Goal: Check status: Check status

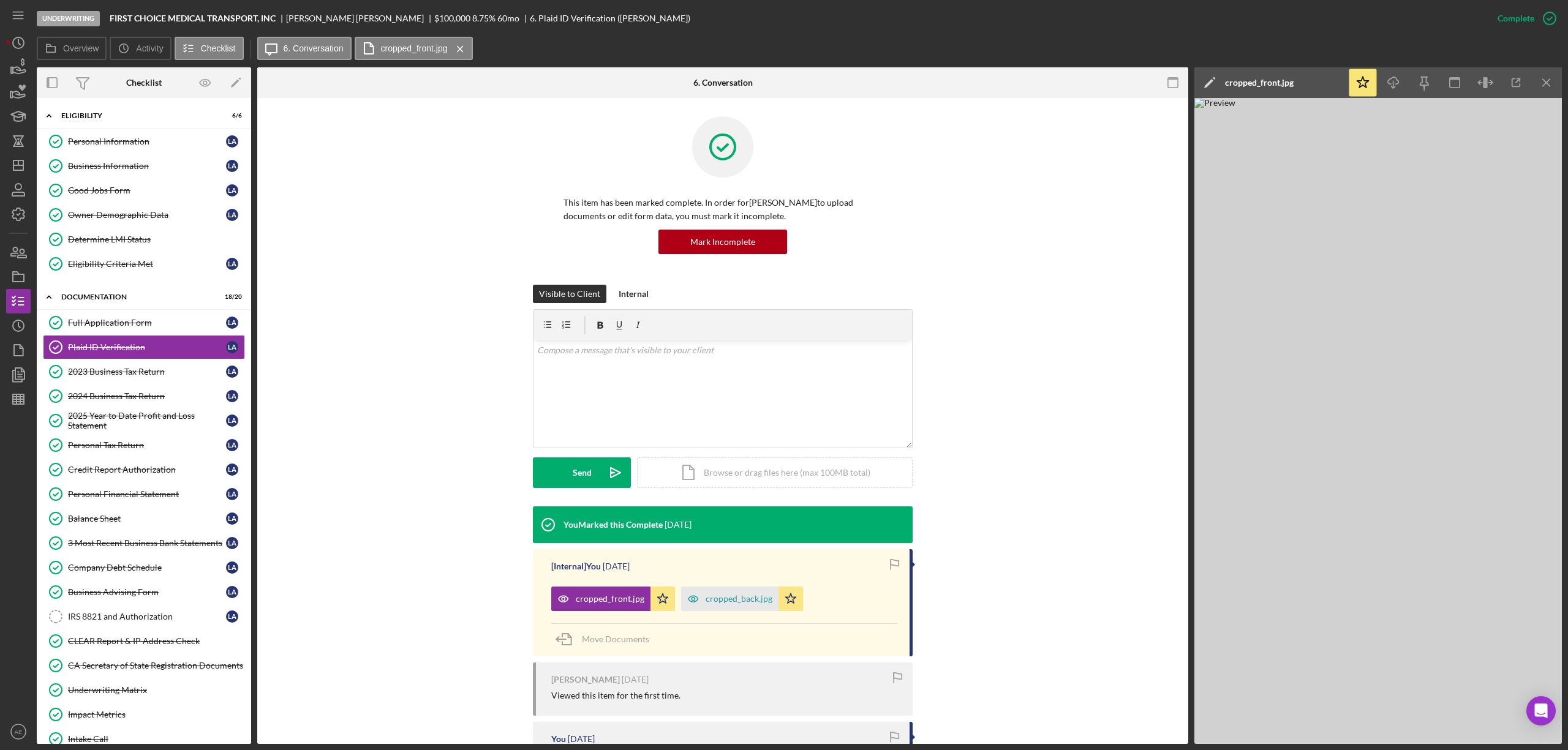
scroll to position [81, 0]
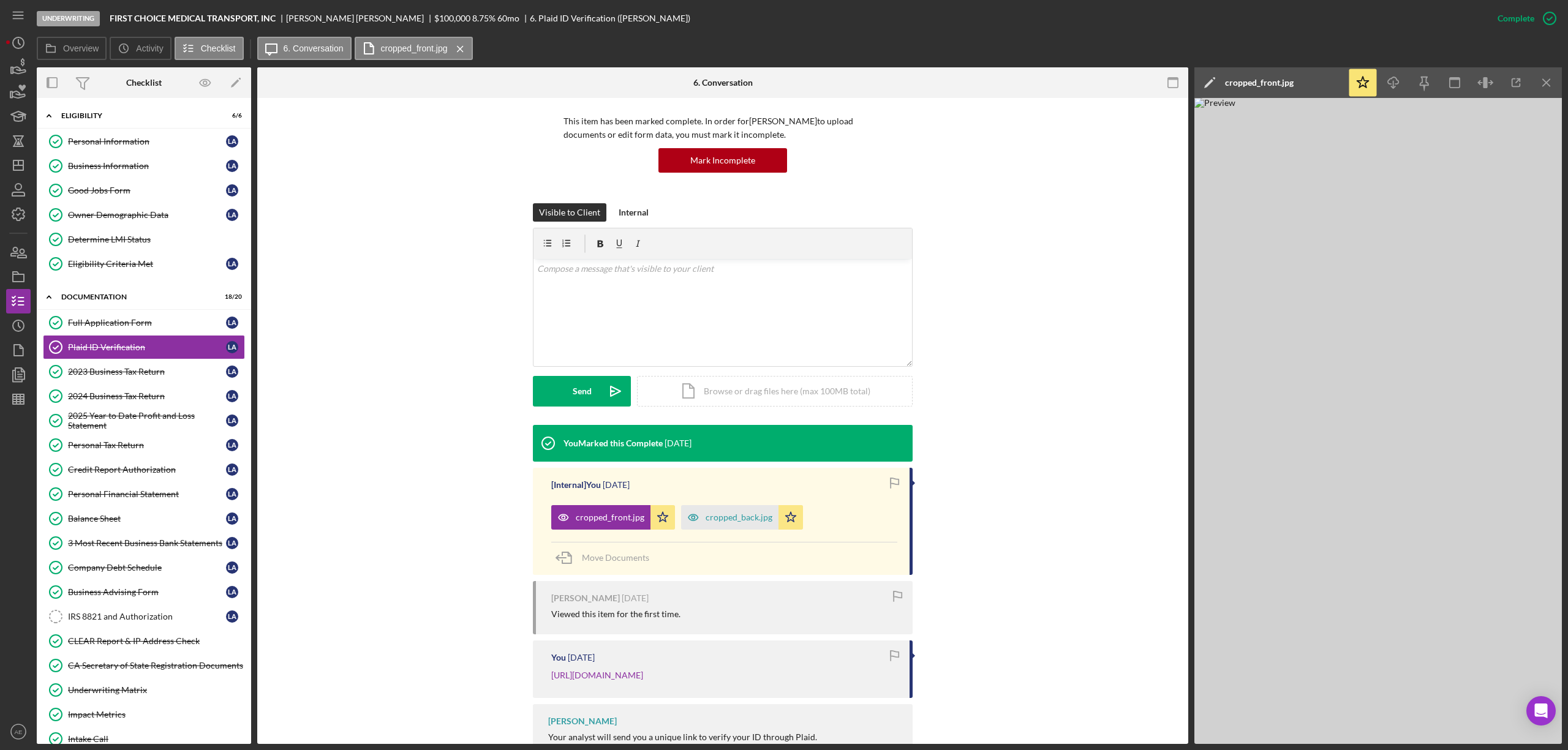
click at [1547, 74] on icon "Icon/Menu Close" at bounding box center [1547, 83] width 27 height 27
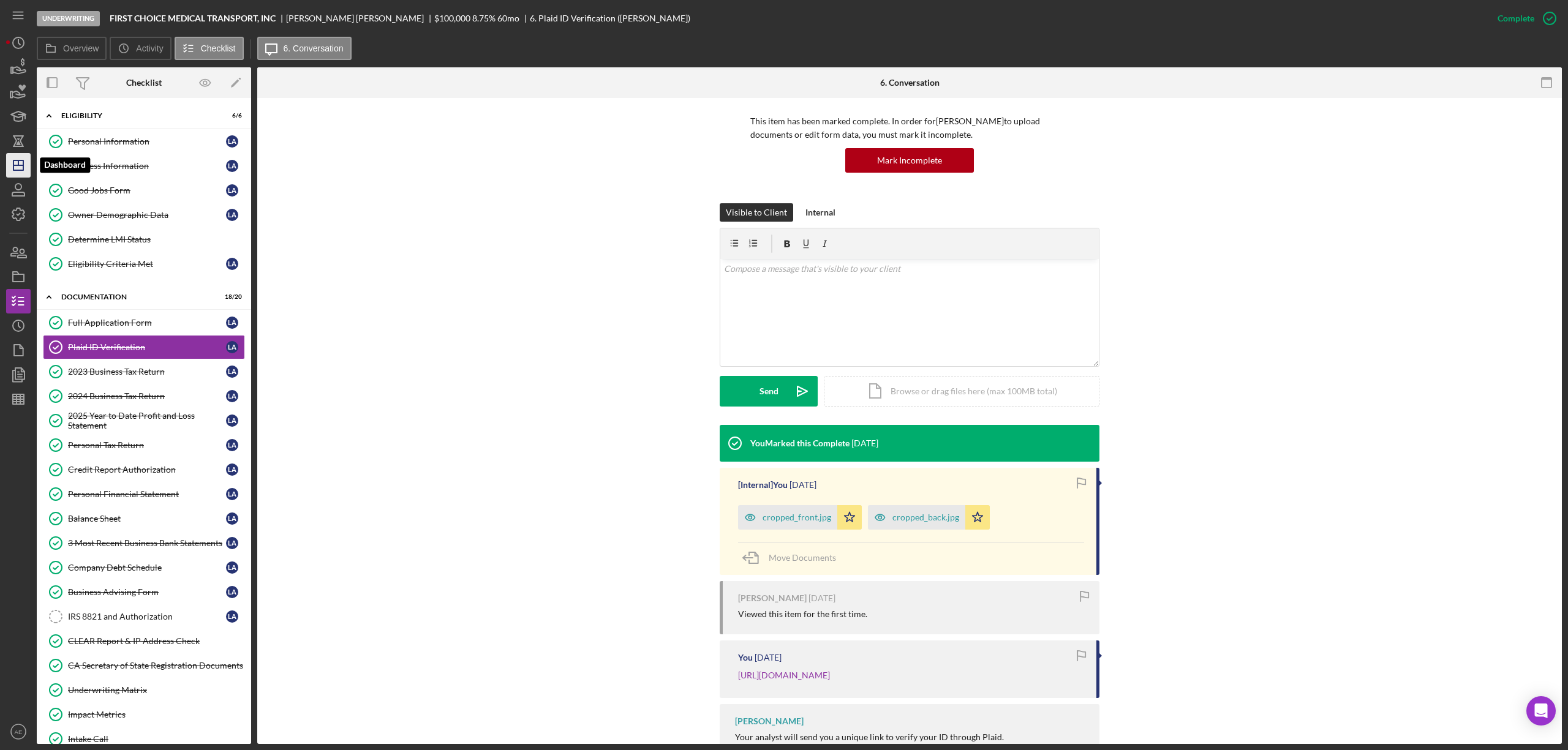
click at [20, 160] on polygon "button" at bounding box center [19, 165] width 10 height 10
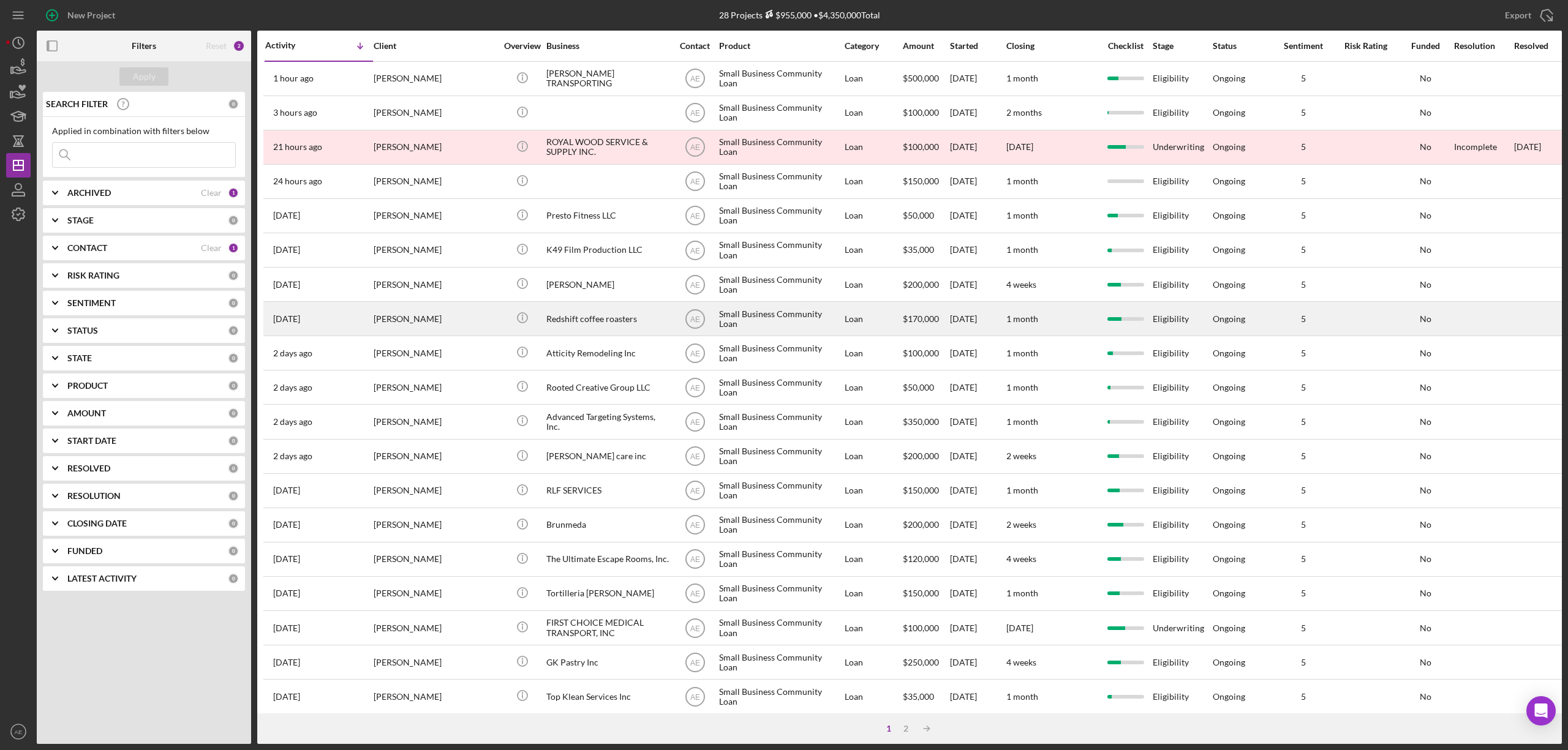
scroll to position [224, 0]
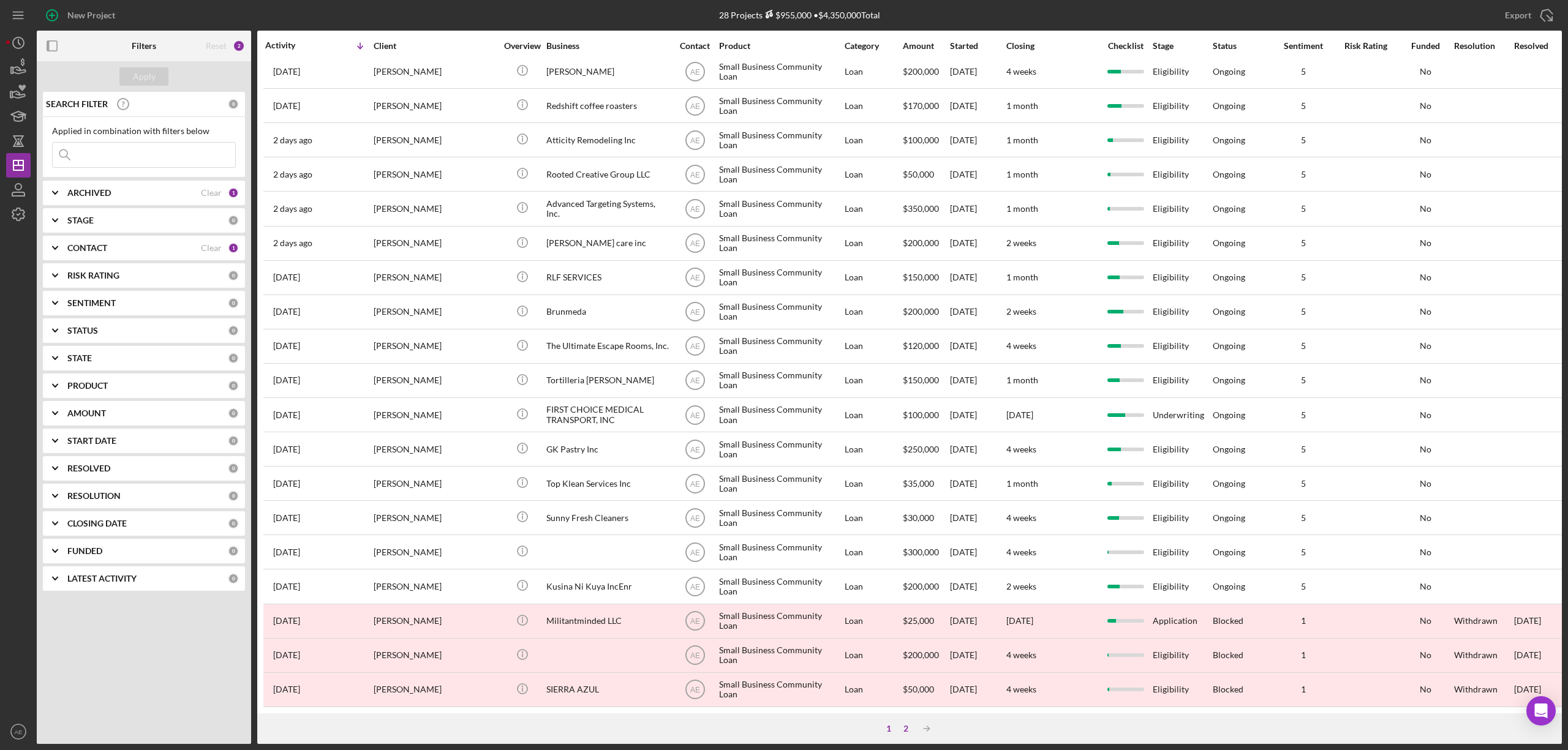
click at [902, 728] on div "2" at bounding box center [906, 729] width 18 height 10
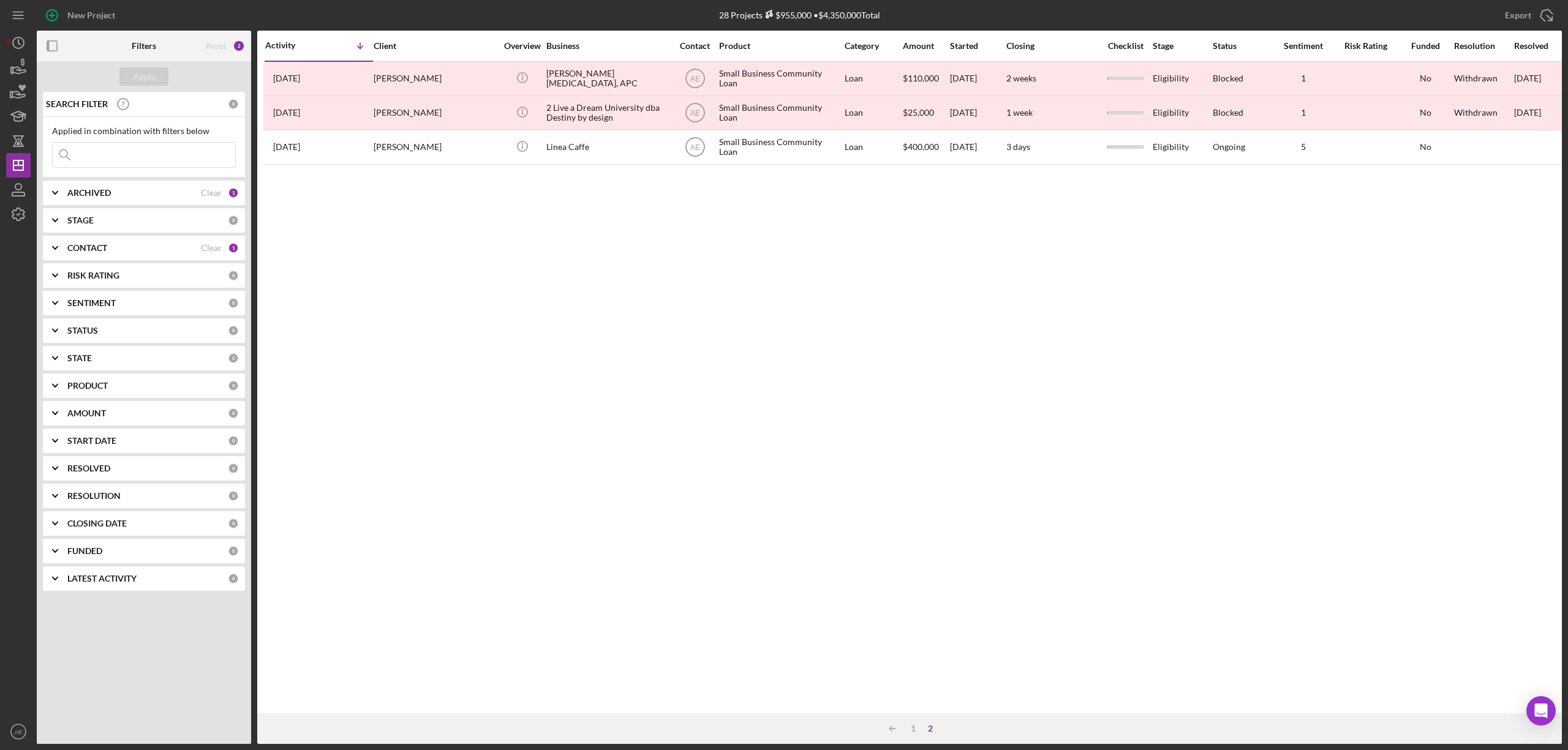
scroll to position [0, 0]
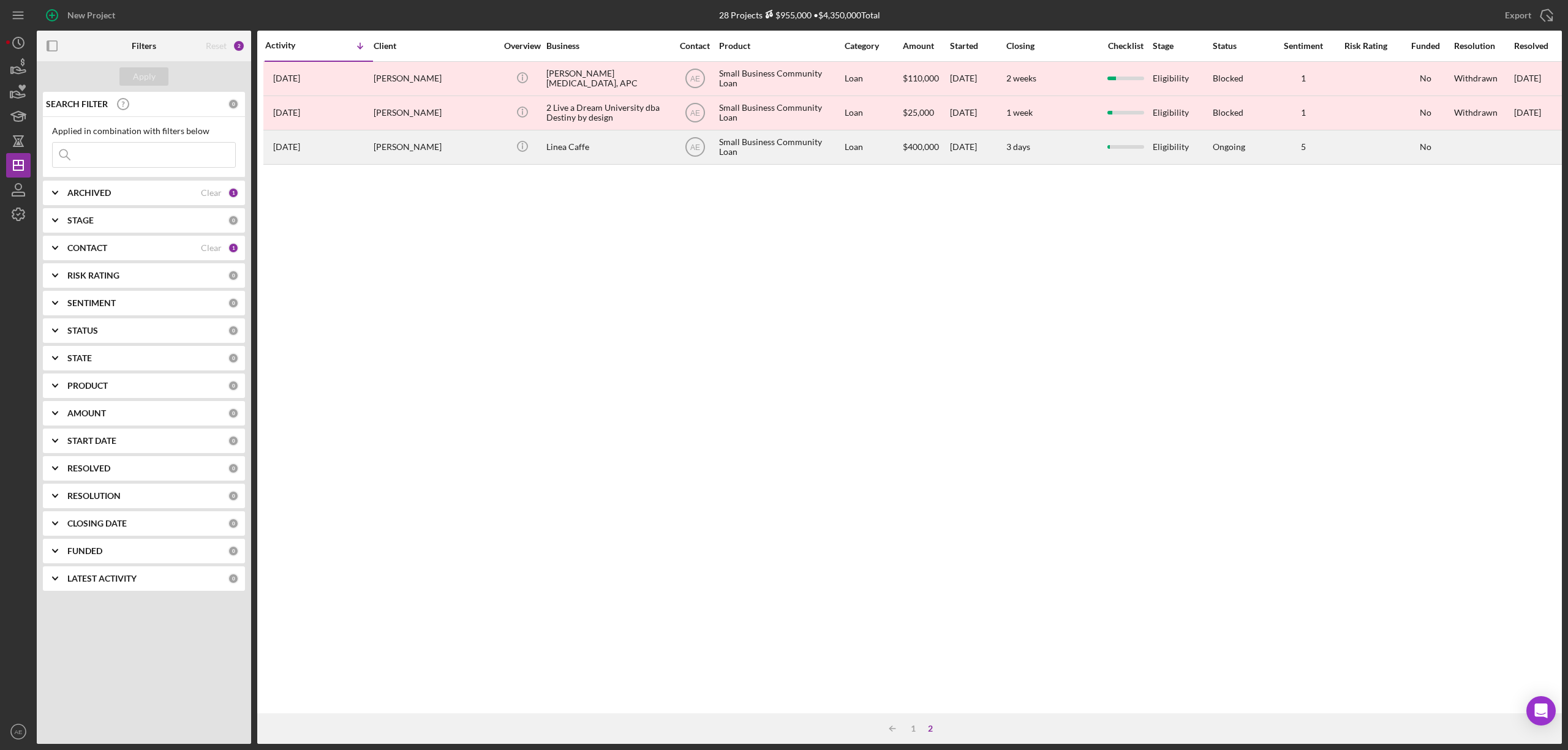
click at [590, 153] on div "Linea Caffe" at bounding box center [608, 146] width 123 height 32
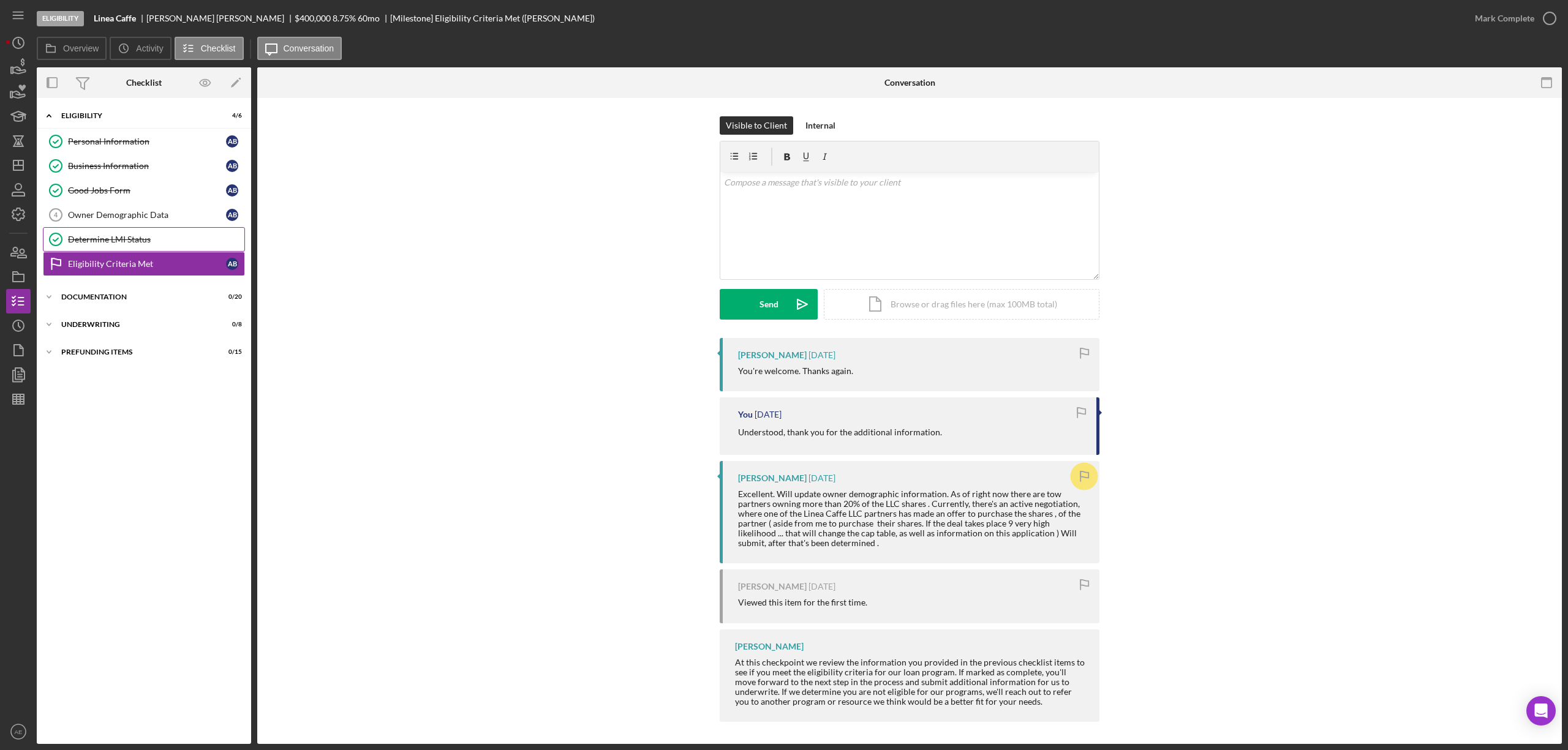
click at [111, 243] on div "Determine LMI Status" at bounding box center [156, 239] width 177 height 10
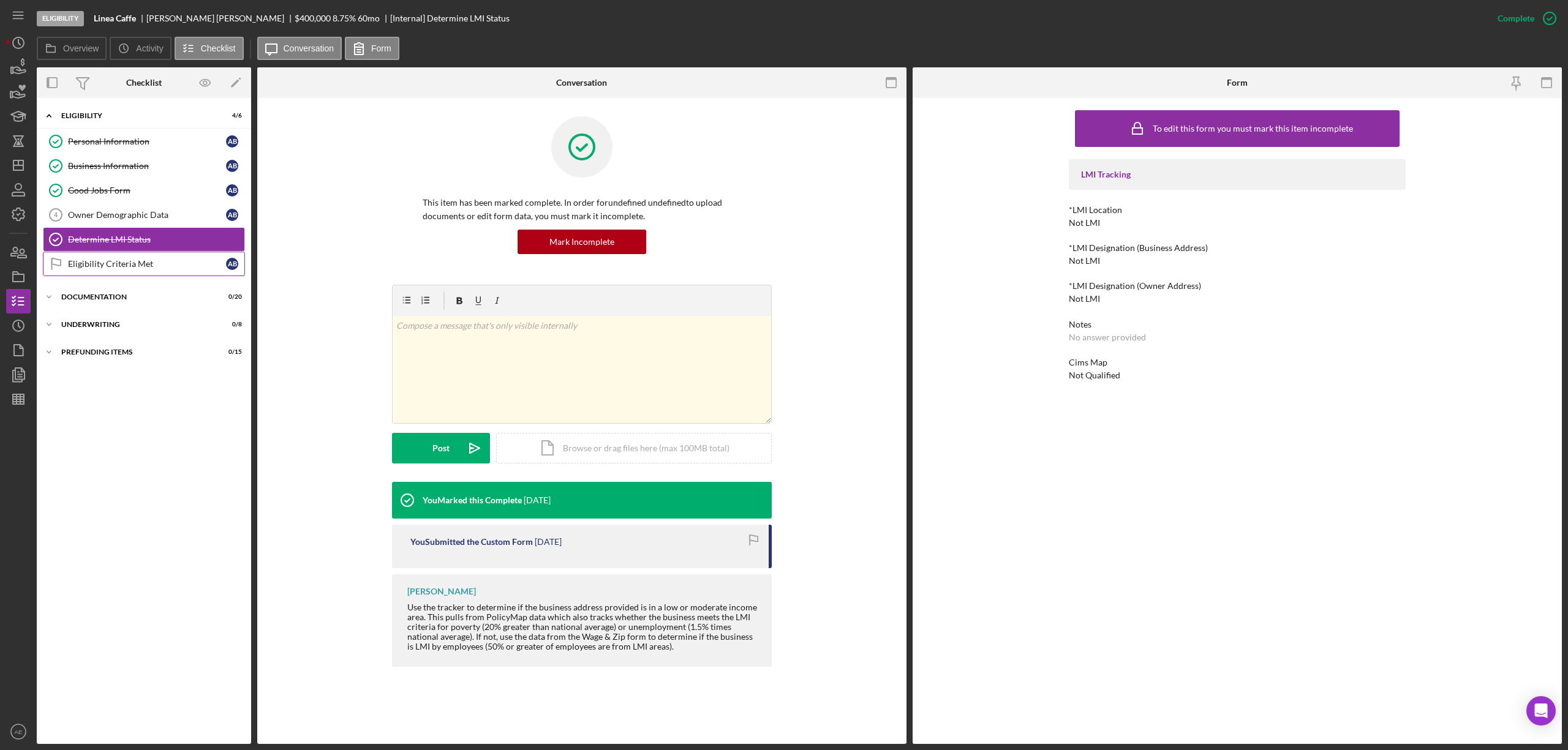
click at [118, 265] on div "Eligibility Criteria Met" at bounding box center [147, 264] width 158 height 10
